Goal: Task Accomplishment & Management: Complete application form

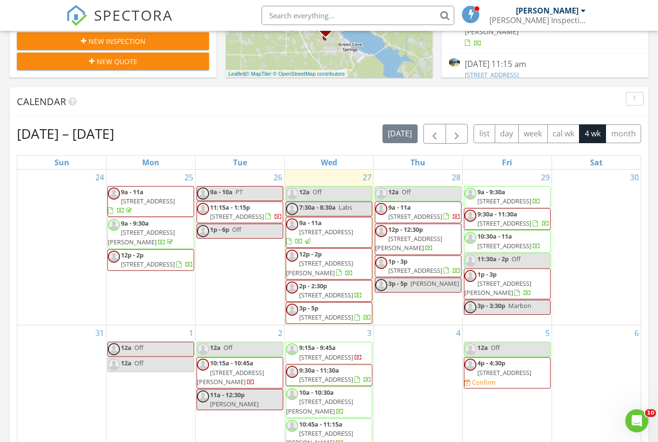
scroll to position [877, 658]
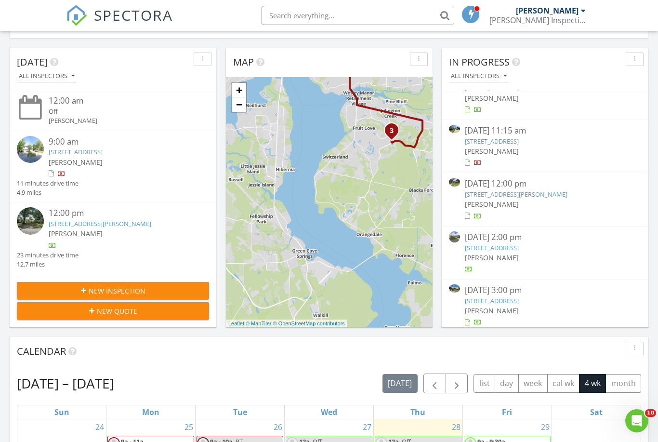
scroll to position [183, 0]
click at [504, 244] on link "5059 Havenwood Oaks Terrace, Jacksonville, FL 32244" at bounding box center [492, 248] width 54 height 9
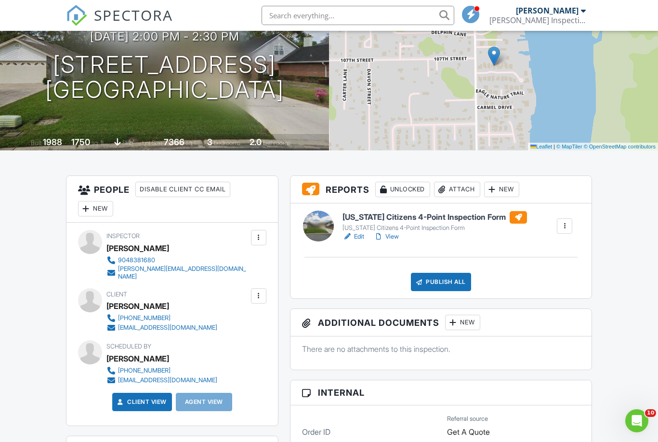
scroll to position [107, 0]
click at [447, 286] on div "Publish All" at bounding box center [441, 281] width 60 height 18
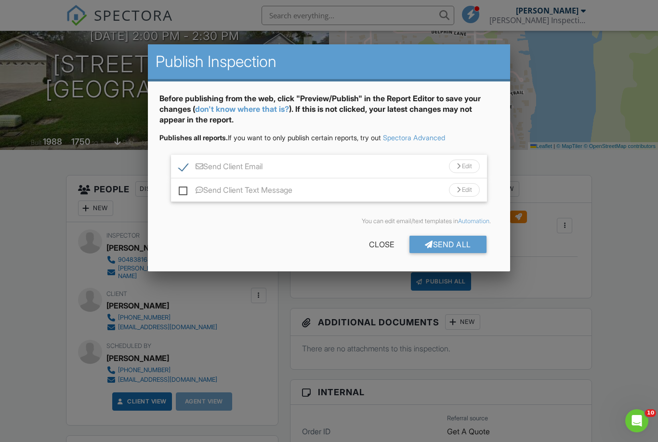
click at [438, 247] on div "Send All" at bounding box center [447, 244] width 77 height 17
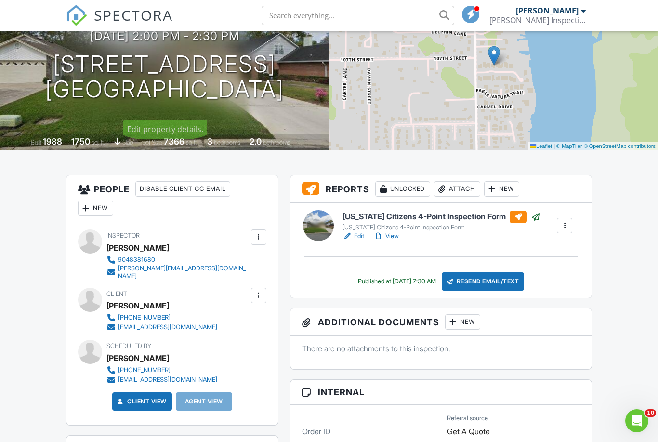
click at [148, 20] on span "SPECTORA" at bounding box center [133, 15] width 79 height 20
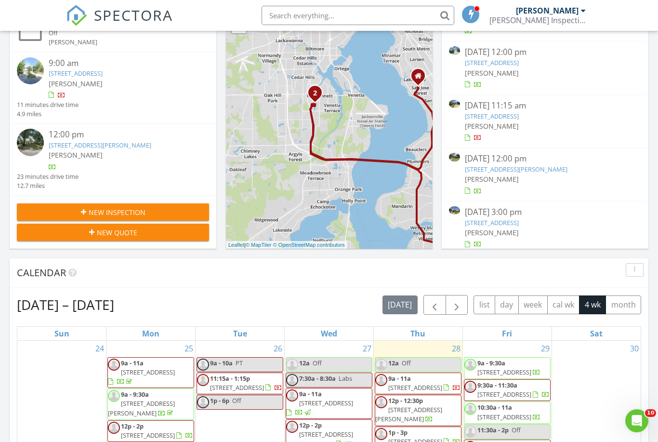
scroll to position [157, 0]
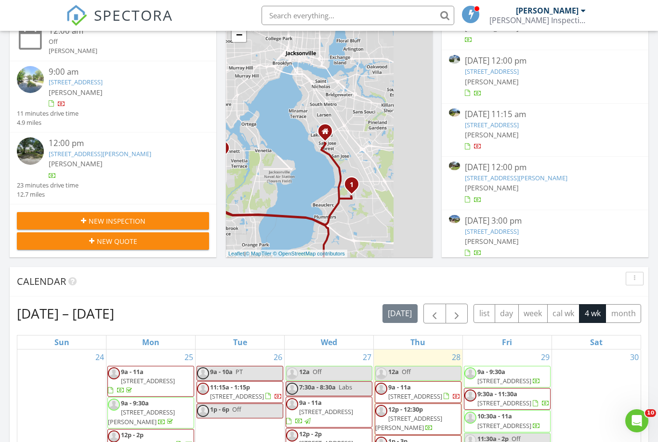
click at [296, 158] on div "1 2 3 + − San Jose Boulevard, Sunbeam Road, I 295, Blanding Boulevard, San Jose…" at bounding box center [329, 132] width 207 height 250
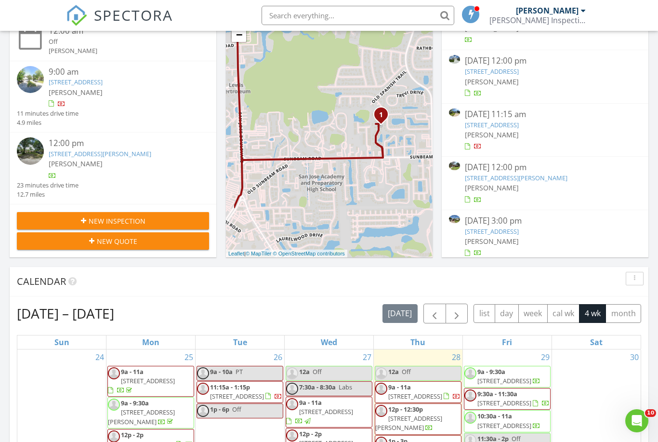
click at [340, 203] on div "1 2 3 + − San Jose Boulevard, Sunbeam Road, I 295, Blanding Boulevard, San Jose…" at bounding box center [329, 132] width 207 height 250
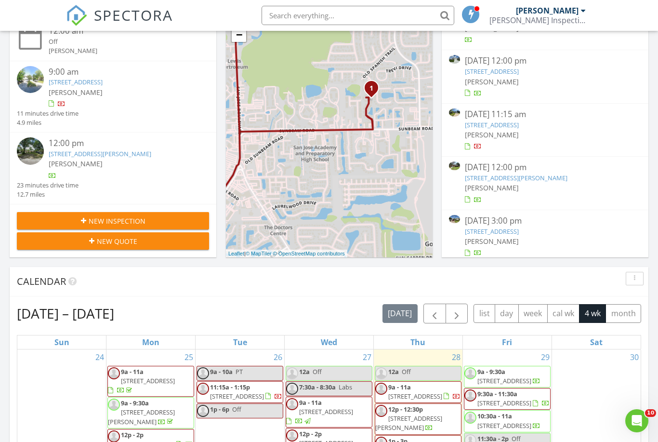
drag, startPoint x: 309, startPoint y: 188, endPoint x: 345, endPoint y: 160, distance: 45.0
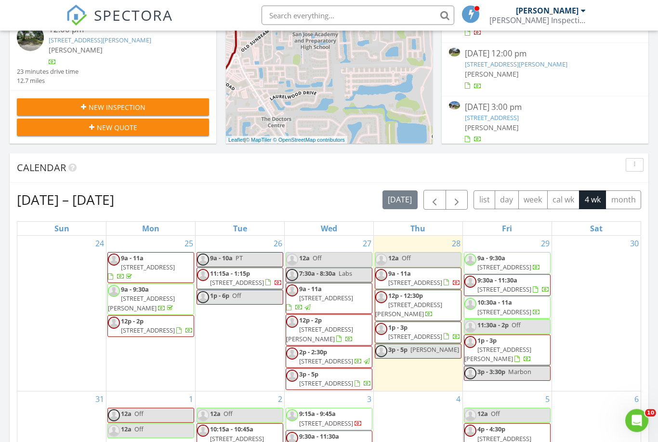
scroll to position [232, 0]
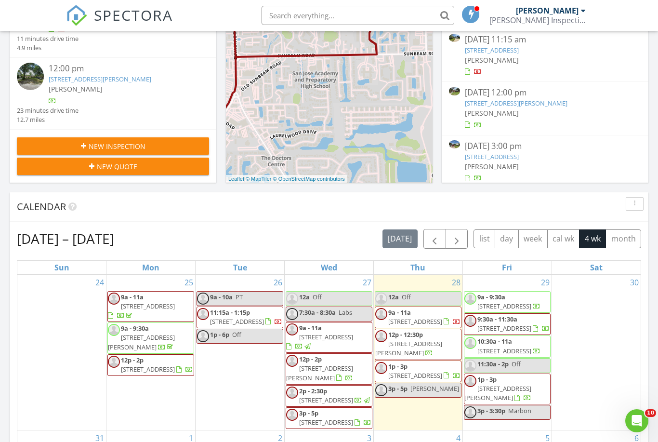
click at [117, 148] on span "New Inspection" at bounding box center [117, 146] width 57 height 10
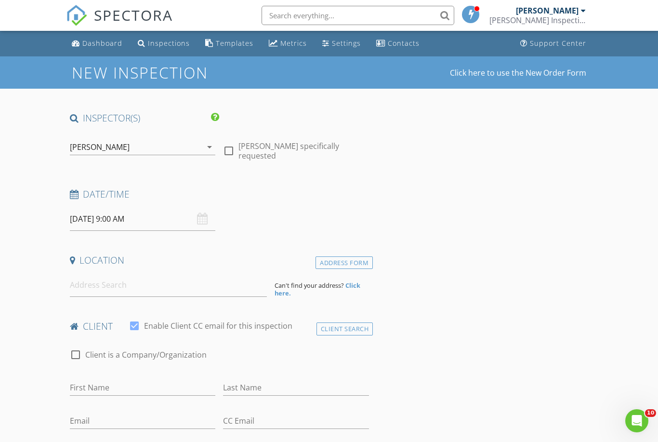
click at [111, 144] on div "[PERSON_NAME]" at bounding box center [136, 146] width 132 height 15
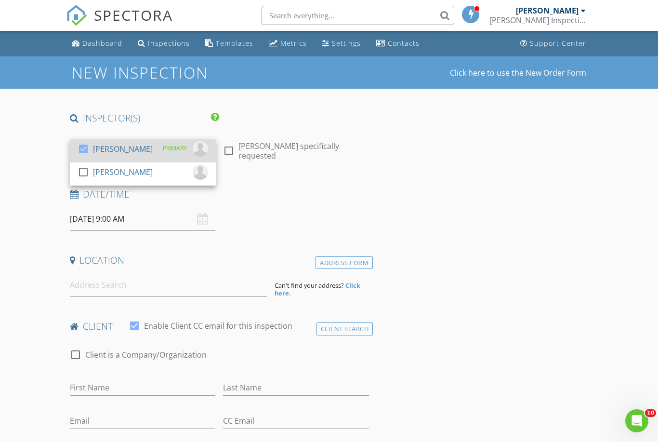
click at [97, 154] on div "[PERSON_NAME]" at bounding box center [123, 148] width 60 height 15
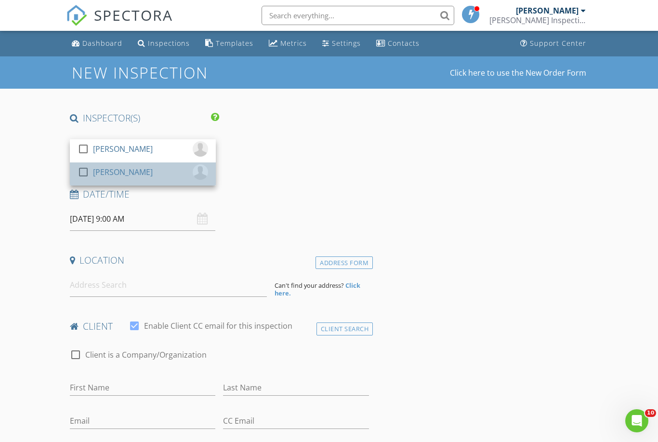
click at [92, 174] on div "check_box_outline_blank" at bounding box center [85, 172] width 15 height 12
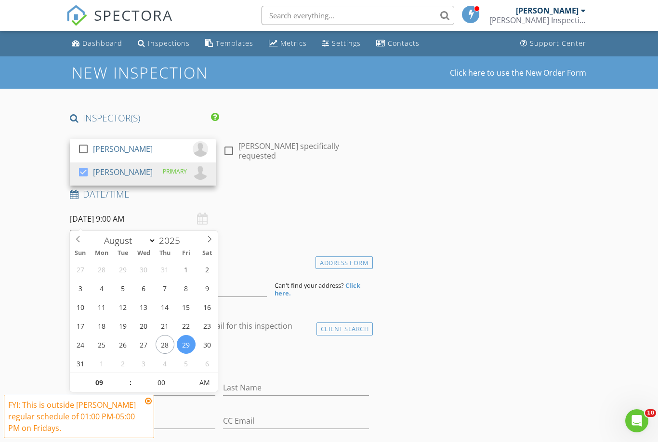
click at [162, 216] on input "08/29/2025 9:00 AM" at bounding box center [143, 219] width 146 height 24
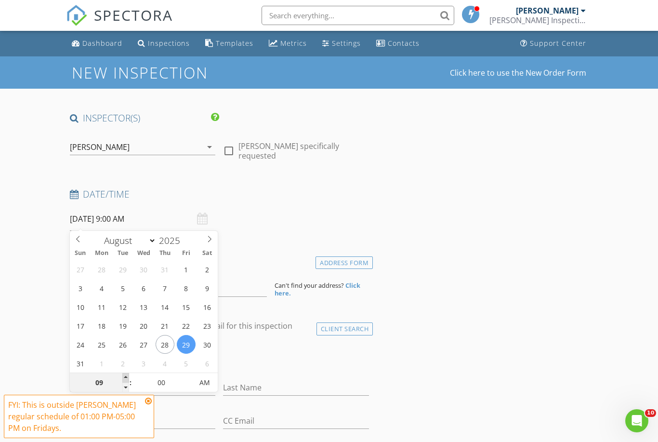
type input "08/29/2025 10:00 AM"
type input "10"
click at [124, 374] on span at bounding box center [125, 378] width 7 height 10
type input "08/29/2025 11:00 AM"
type input "11"
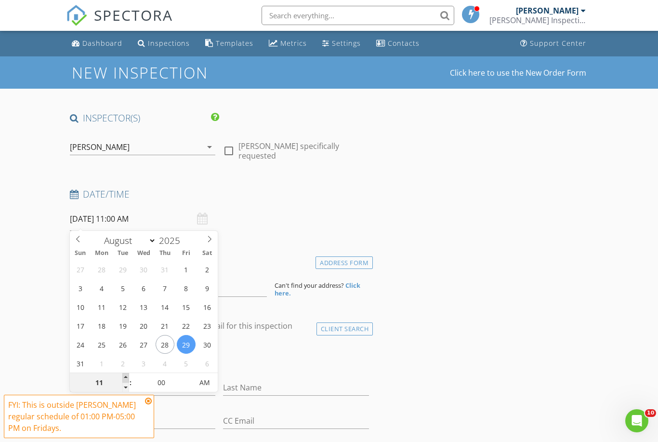
click at [124, 374] on span at bounding box center [125, 378] width 7 height 10
click at [243, 261] on h4 "Location" at bounding box center [219, 260] width 299 height 13
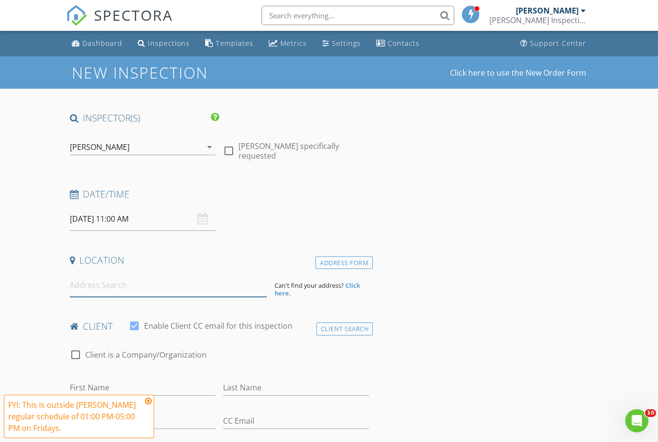
click at [251, 279] on input at bounding box center [168, 285] width 197 height 24
click at [183, 285] on input at bounding box center [168, 285] width 197 height 24
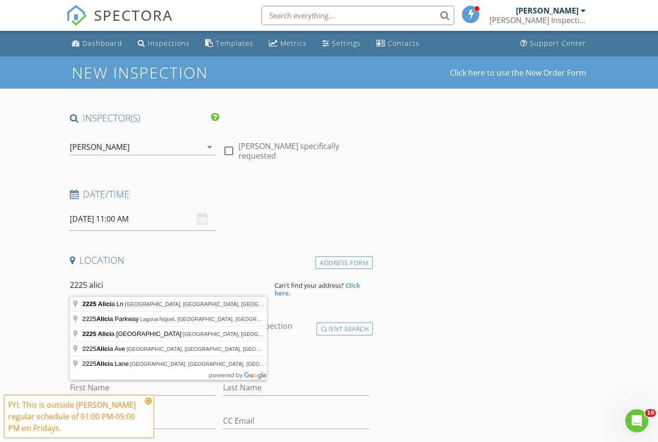
type input "2225 Alicia Ln, Atlantic Beach, FL, USA"
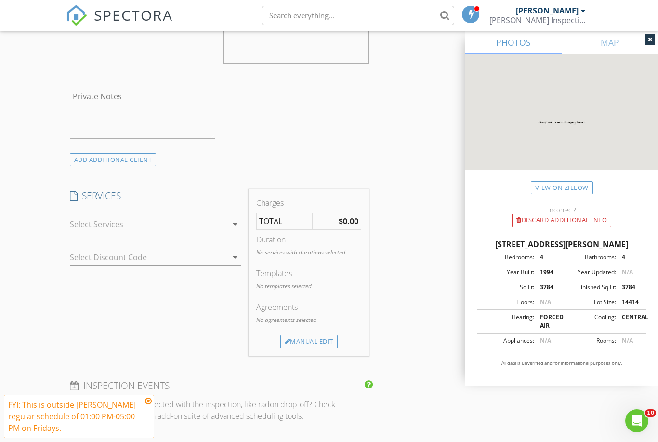
scroll to position [692, 0]
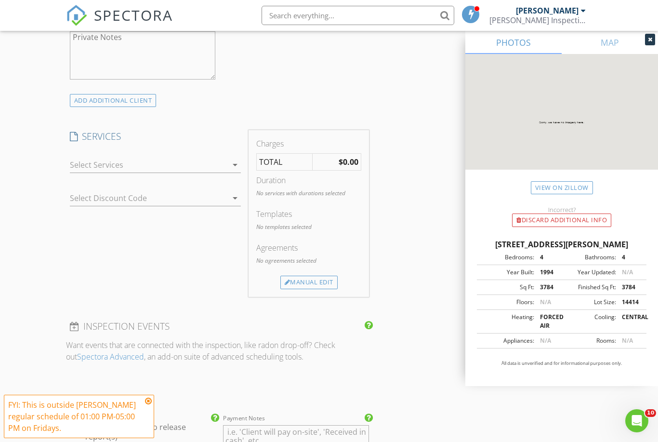
click at [182, 172] on div at bounding box center [149, 164] width 158 height 15
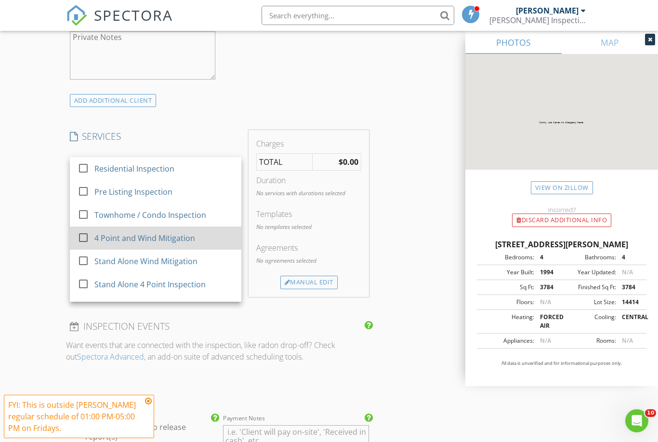
click at [174, 239] on div "4 Point and Wind Mitigation" at bounding box center [144, 238] width 101 height 12
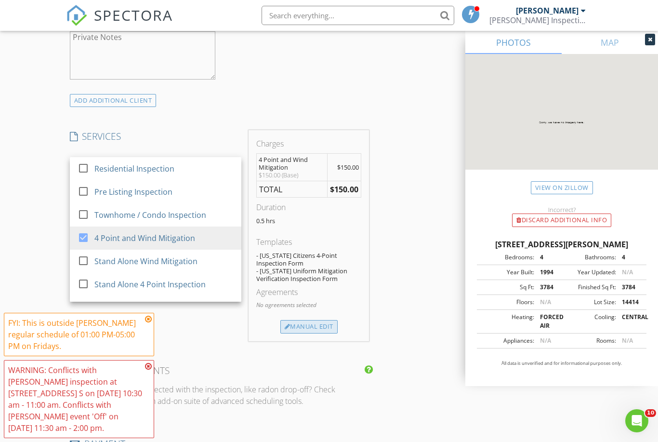
click at [306, 333] on div "Manual Edit" at bounding box center [308, 326] width 57 height 13
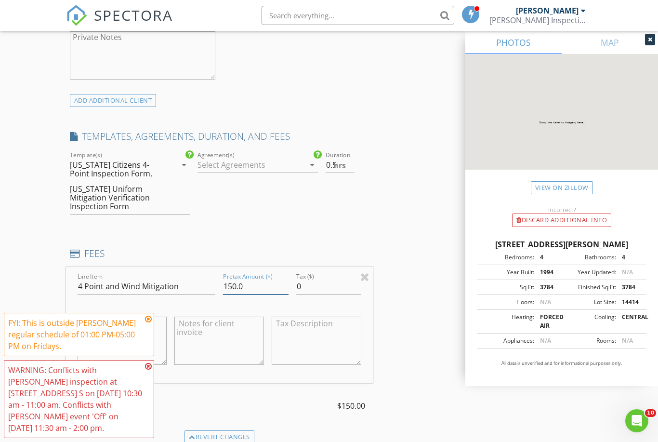
click at [236, 291] on input "150.0" at bounding box center [255, 286] width 65 height 16
type input "125.0"
click at [424, 264] on div "INSPECTOR(S) check_box_outline_blank Jason Kelly check_box Jacob Underwood PRIM…" at bounding box center [329, 283] width 526 height 1726
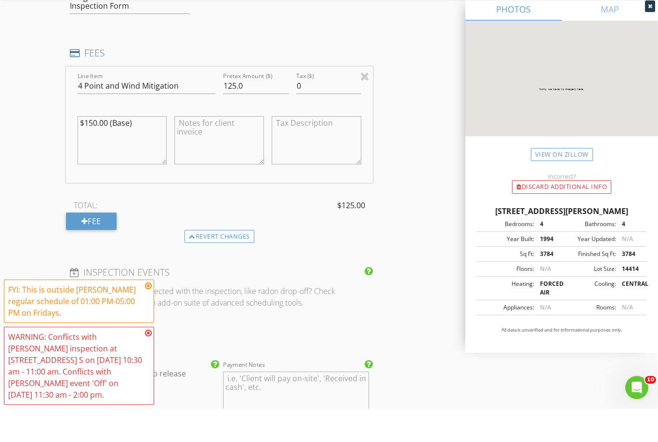
scroll to position [1137, 0]
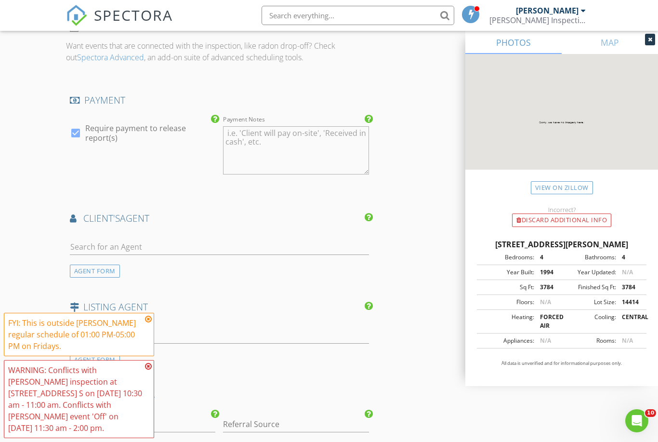
click at [149, 323] on icon at bounding box center [148, 319] width 7 height 8
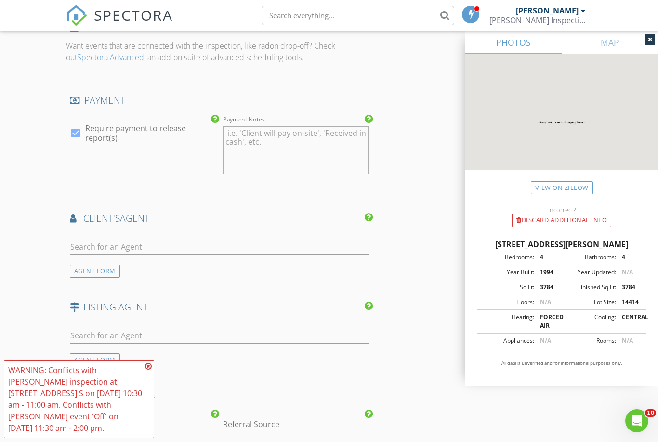
click at [147, 370] on icon at bounding box center [148, 366] width 7 height 8
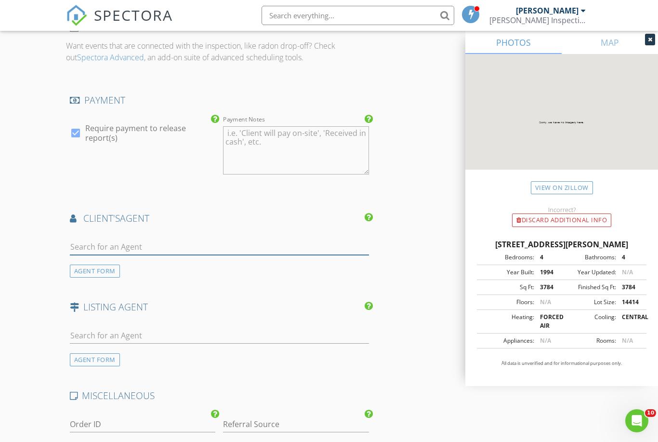
click at [147, 249] on input "text" at bounding box center [219, 247] width 299 height 16
type input "Garr"
click at [146, 265] on li "Garrett Schanck" at bounding box center [219, 268] width 298 height 27
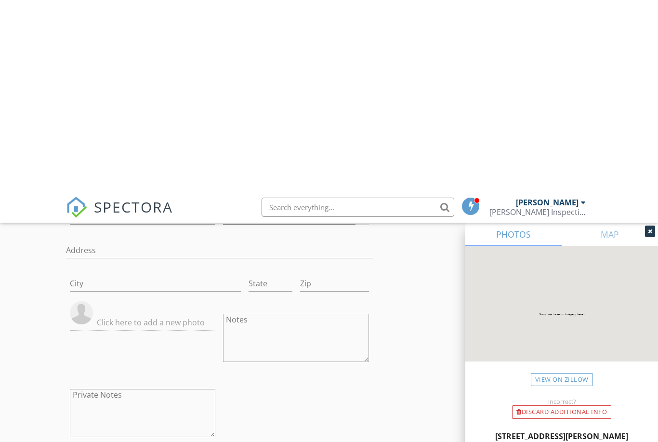
scroll to position [1678, 0]
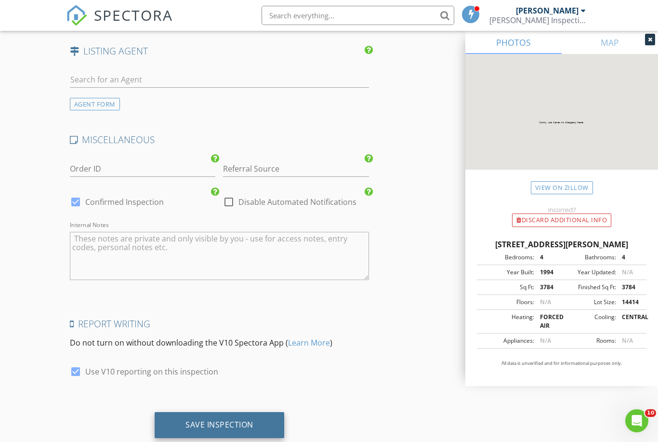
click at [243, 437] on div "Save Inspection" at bounding box center [220, 425] width 130 height 26
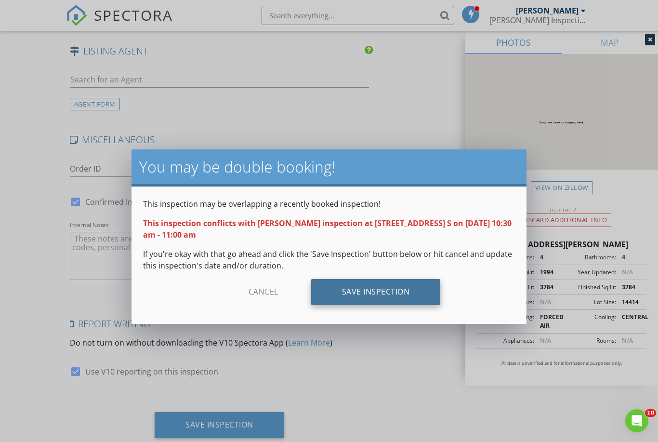
click at [358, 289] on div "Save Inspection" at bounding box center [376, 292] width 130 height 26
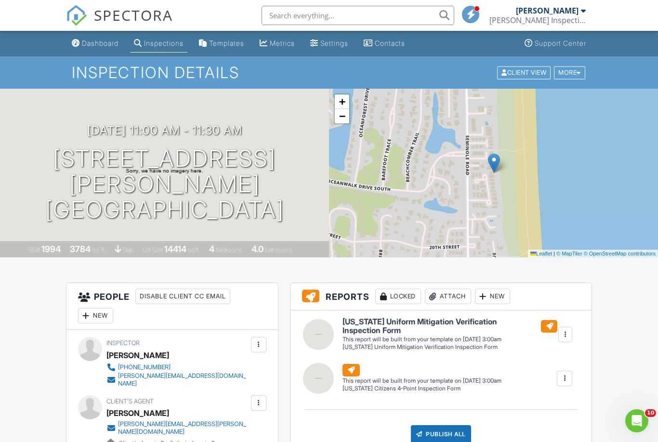
click at [101, 33] on link "SPECTORA" at bounding box center [119, 23] width 107 height 20
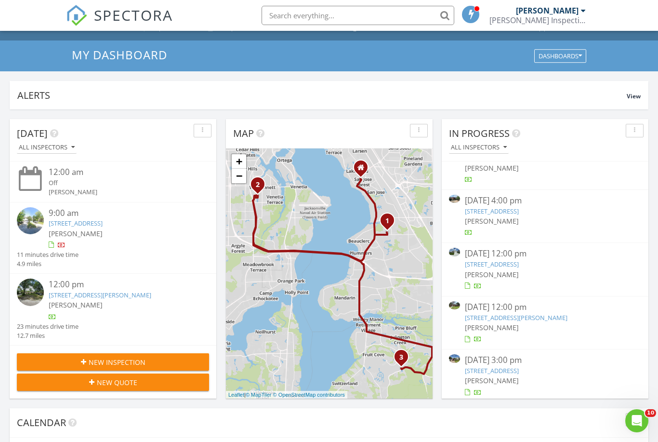
scroll to position [77, 0]
click at [504, 368] on link "[STREET_ADDRESS]" at bounding box center [492, 371] width 54 height 9
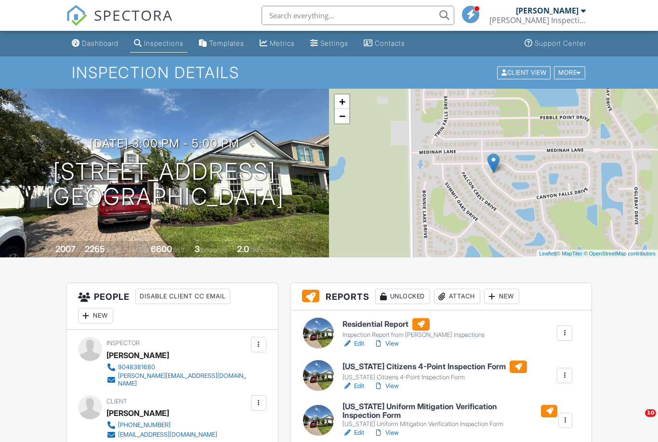
click at [394, 343] on link "View" at bounding box center [386, 344] width 25 height 10
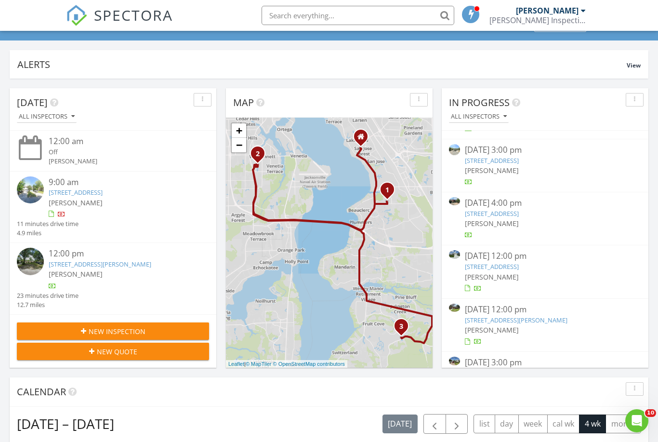
scroll to position [64, 0]
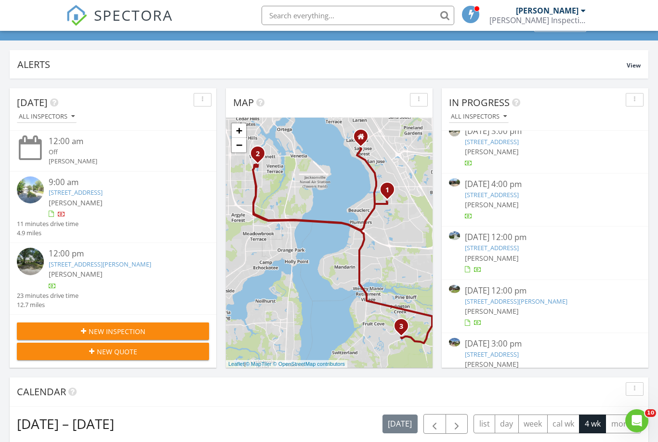
click at [503, 301] on link "[STREET_ADDRESS][PERSON_NAME]" at bounding box center [516, 301] width 103 height 9
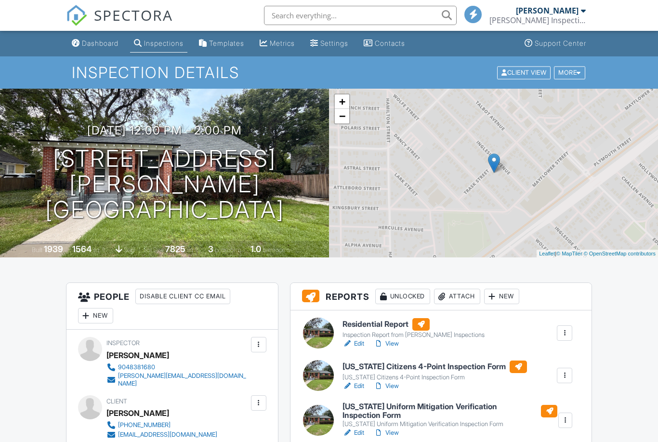
click at [396, 339] on link "View" at bounding box center [386, 344] width 25 height 10
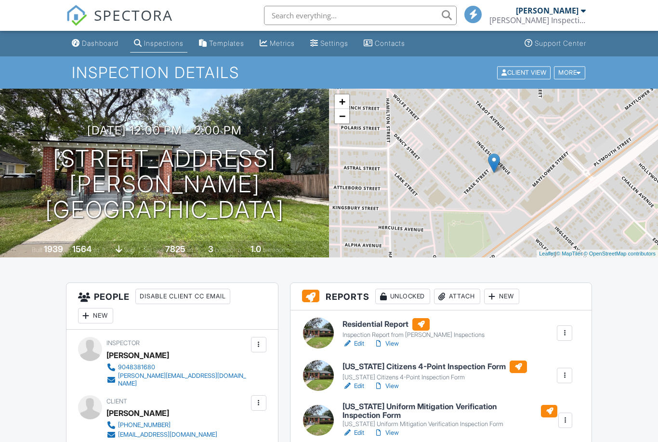
scroll to position [131, 0]
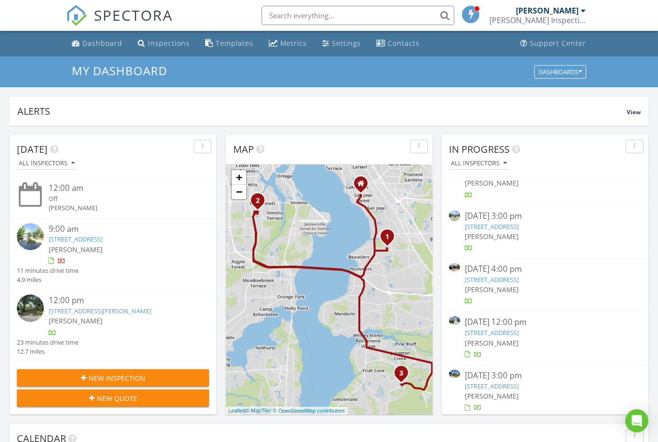
scroll to position [25, 0]
click at [515, 387] on link "3203 Canyon Falls Dr, Green Cove Springs, FL 32043" at bounding box center [492, 386] width 54 height 9
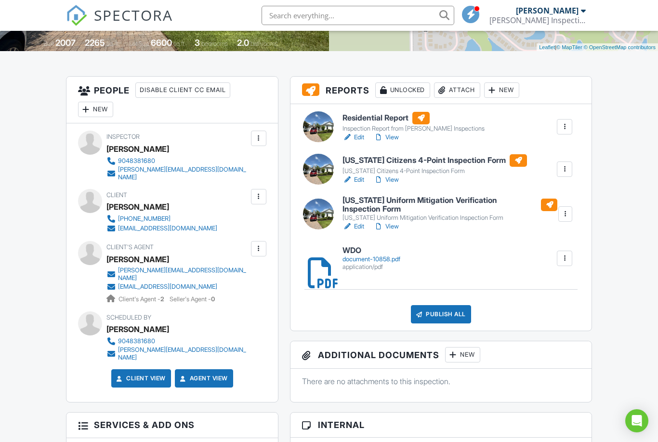
scroll to position [206, 0]
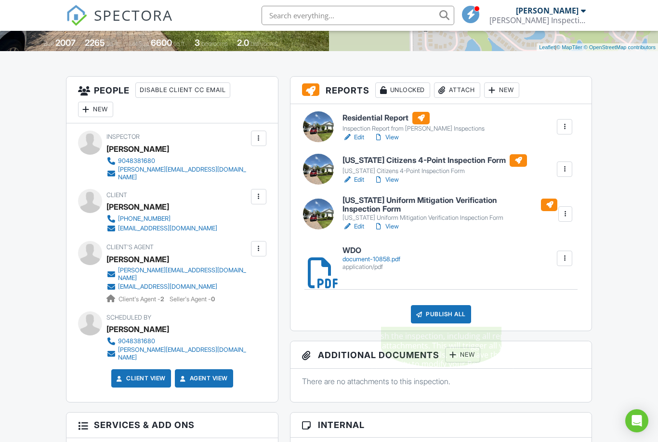
click at [441, 307] on div "Publish All" at bounding box center [441, 314] width 60 height 18
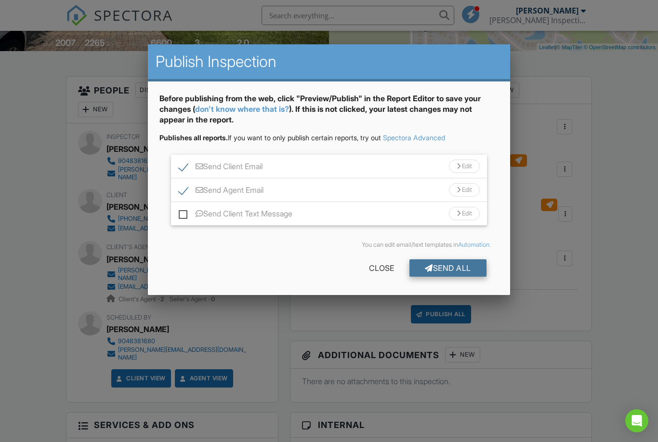
click at [464, 270] on div "Send All" at bounding box center [447, 267] width 77 height 17
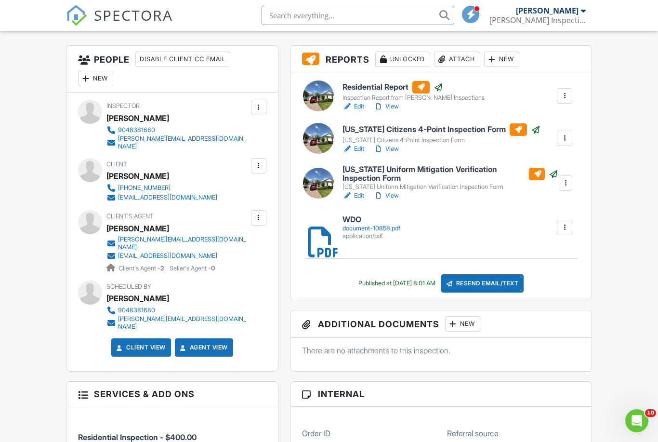
click at [133, 17] on span "SPECTORA" at bounding box center [133, 15] width 79 height 20
